Goal: Transaction & Acquisition: Register for event/course

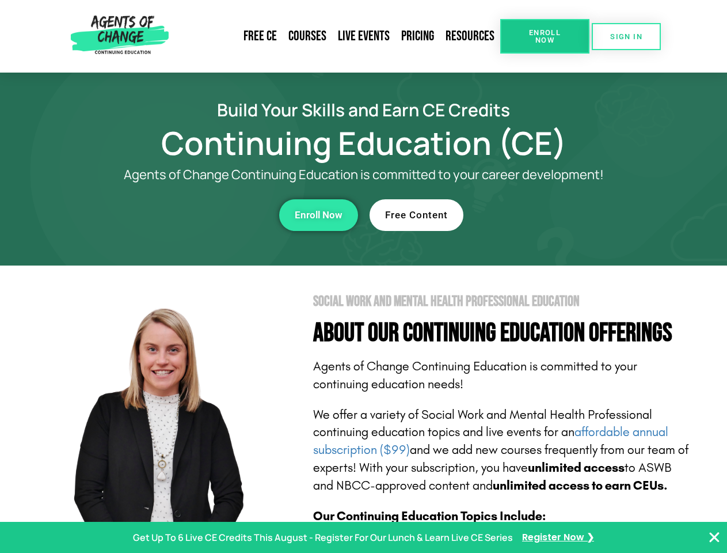
click at [363, 276] on section "Social Work and Mental Health Professional Education About Our Continuing Educa…" at bounding box center [363, 507] width 727 height 484
click at [545, 36] on span "Enroll Now" at bounding box center [545, 36] width 52 height 15
click at [626, 36] on span "SIGN IN" at bounding box center [626, 36] width 32 height 7
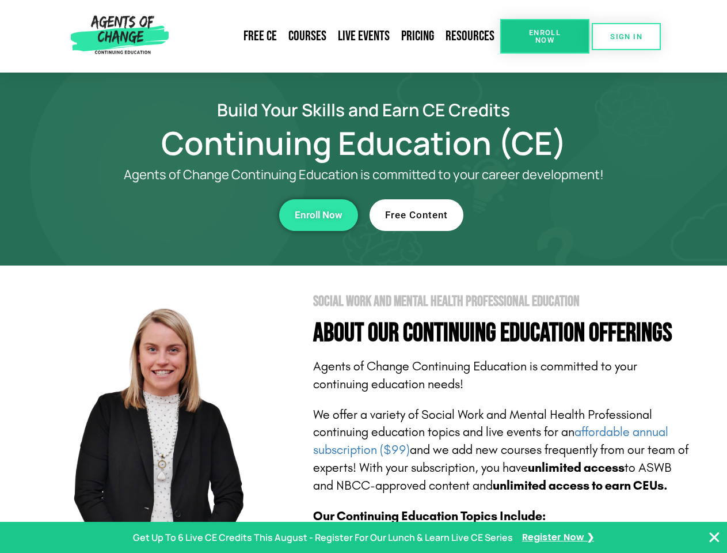
click at [200, 215] on div "Enroll Now" at bounding box center [199, 215] width 317 height 32
click at [318, 215] on span "Enroll Now" at bounding box center [319, 215] width 48 height 10
click at [528, 215] on div "Free Content" at bounding box center [528, 215] width 317 height 32
